Goal: Navigation & Orientation: Find specific page/section

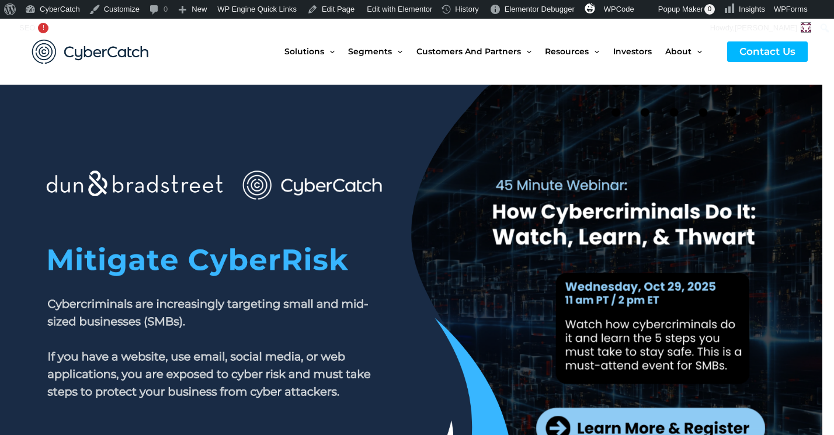
click at [566, 263] on link at bounding box center [417, 316] width 834 height 462
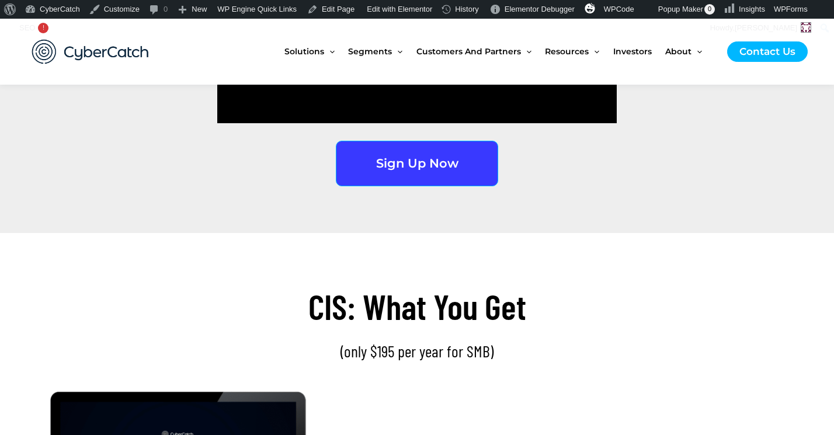
scroll to position [1785, 0]
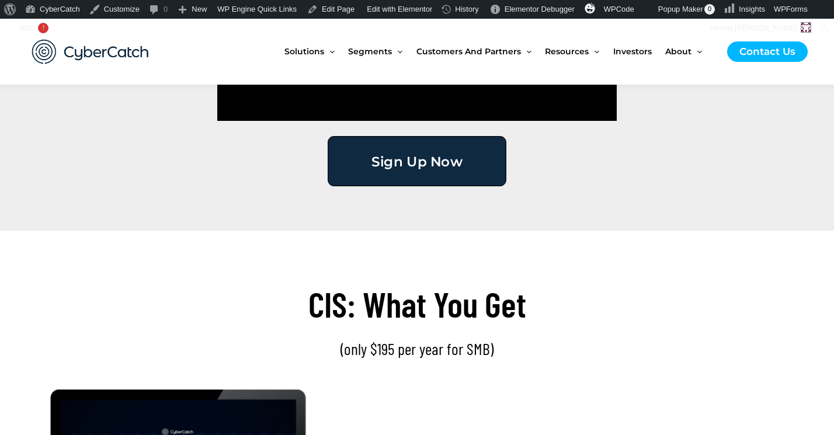
click at [428, 159] on span "Sign Up Now" at bounding box center [416, 160] width 91 height 13
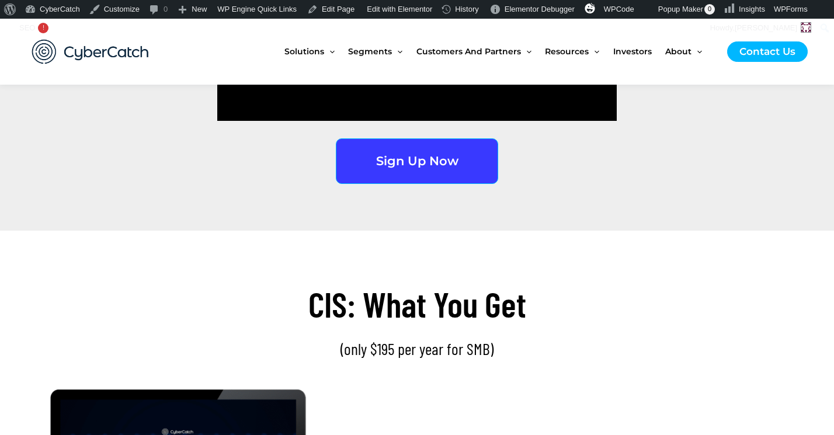
scroll to position [1777, 0]
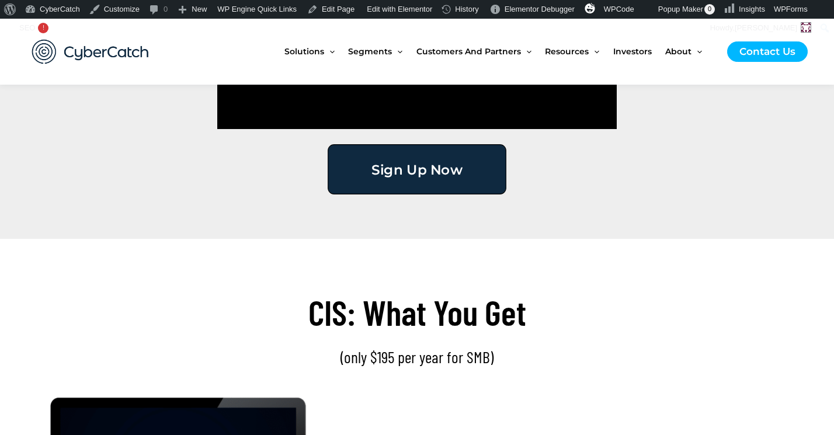
click at [434, 168] on span "Sign Up Now" at bounding box center [416, 168] width 91 height 13
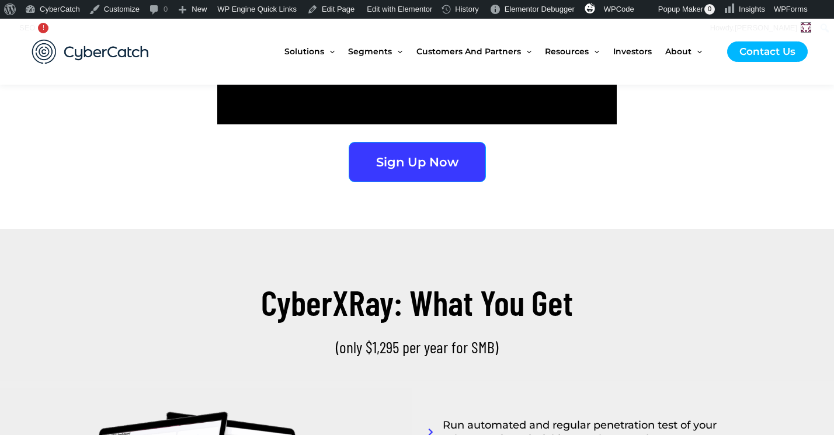
scroll to position [2622, 0]
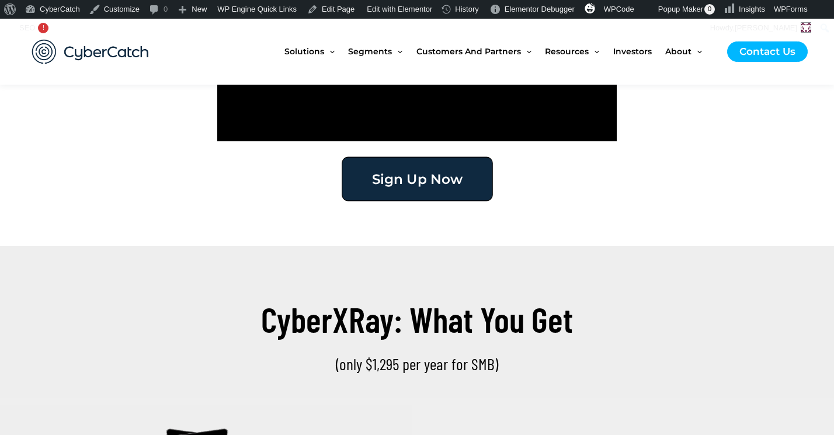
click at [429, 179] on span "Sign Up Now" at bounding box center [416, 178] width 91 height 13
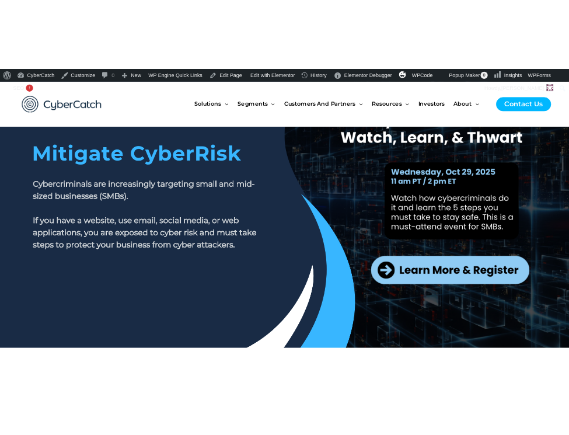
scroll to position [135, 0]
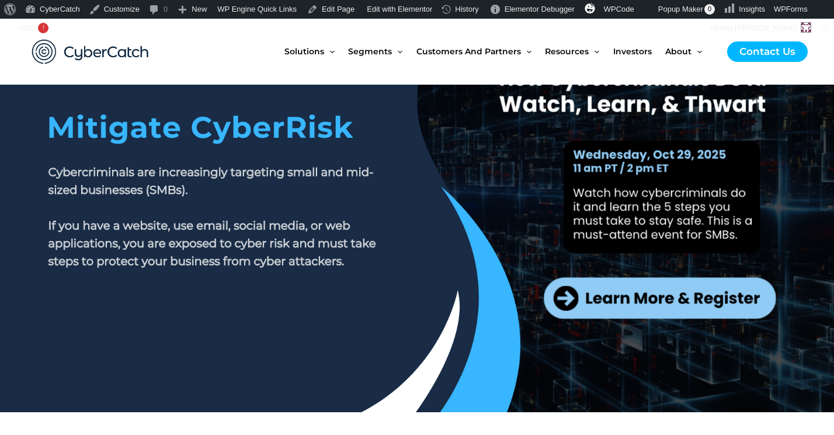
click at [831, 237] on section at bounding box center [417, 181] width 834 height 462
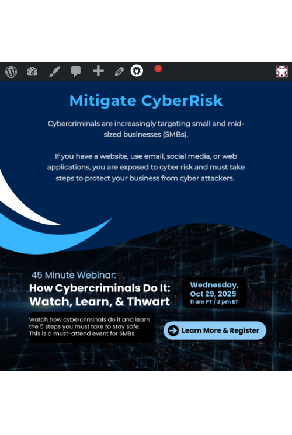
scroll to position [0, 0]
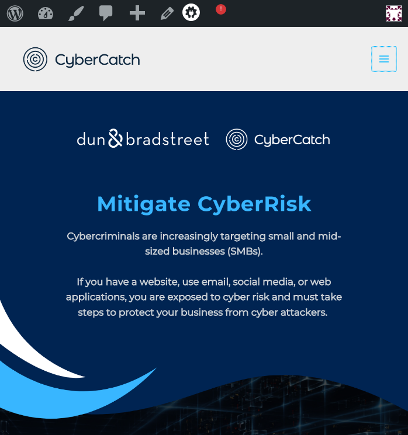
click at [384, 59] on icon "button" at bounding box center [383, 58] width 10 height 7
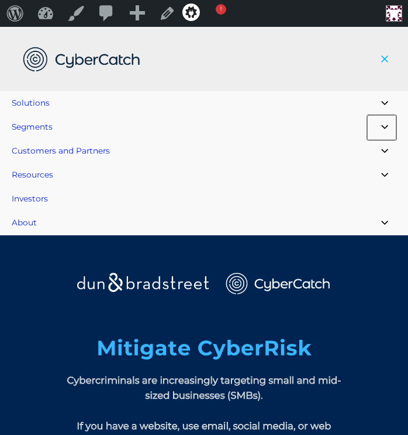
click at [386, 129] on button "Menu Toggle" at bounding box center [381, 127] width 29 height 25
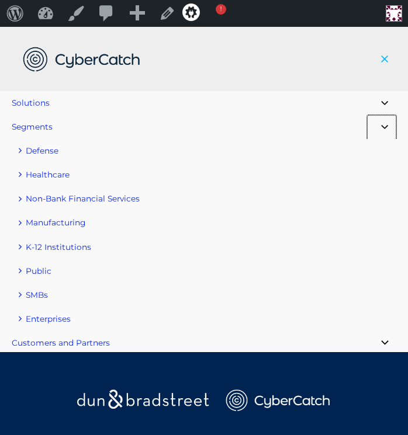
click at [386, 129] on button "Menu Toggle" at bounding box center [381, 127] width 29 height 25
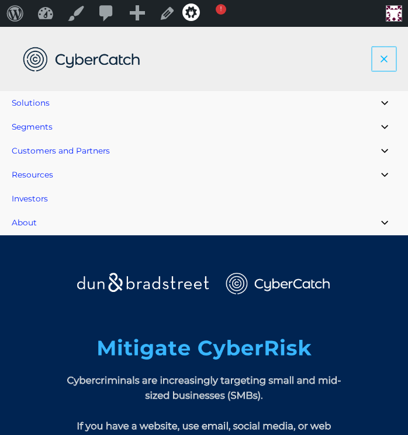
click at [385, 58] on icon "button" at bounding box center [383, 58] width 7 height 7
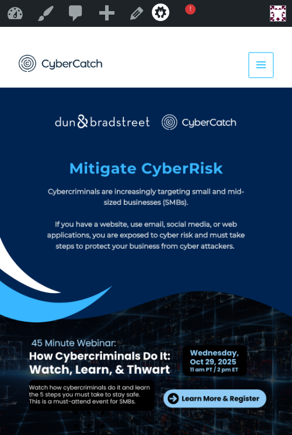
click at [259, 71] on icon "button" at bounding box center [261, 65] width 12 height 12
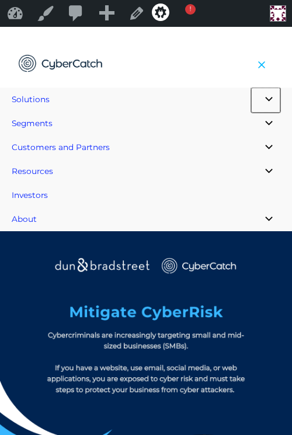
click at [270, 103] on button "Menu Toggle" at bounding box center [265, 100] width 29 height 25
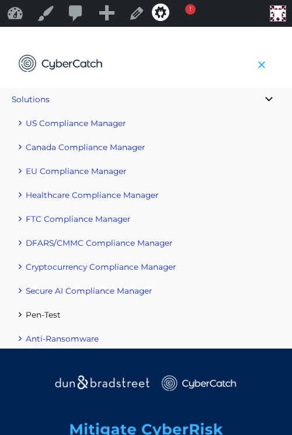
click at [41, 315] on span "Pen-Test" at bounding box center [43, 314] width 35 height 9
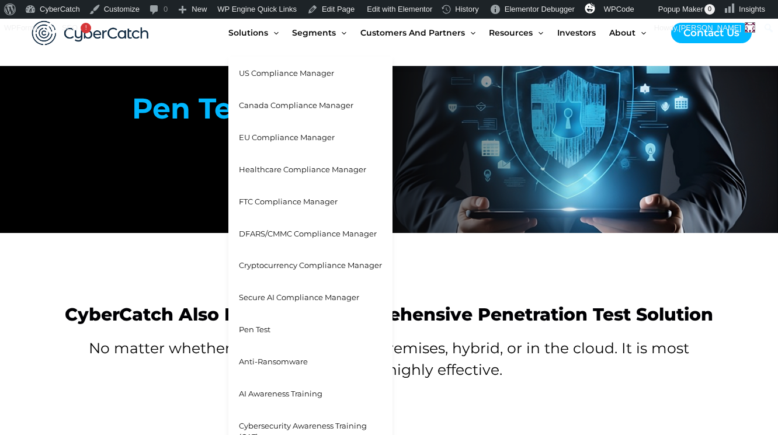
scroll to position [67, 0]
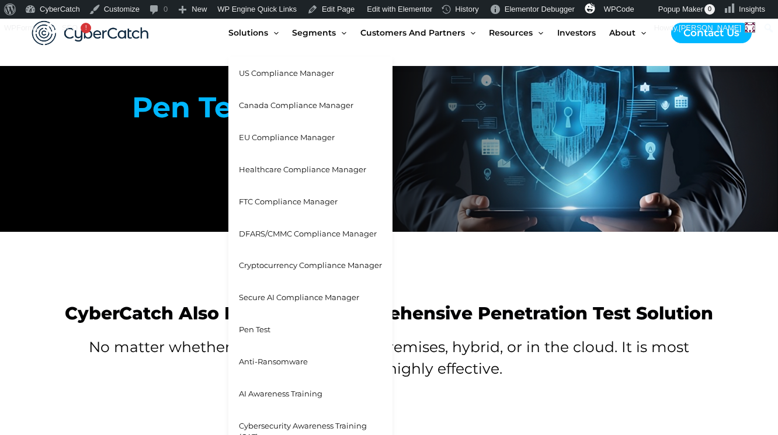
click at [280, 426] on span "Cybersecurity Awareness Training (CAT)" at bounding box center [303, 431] width 128 height 20
